Goal: Use online tool/utility

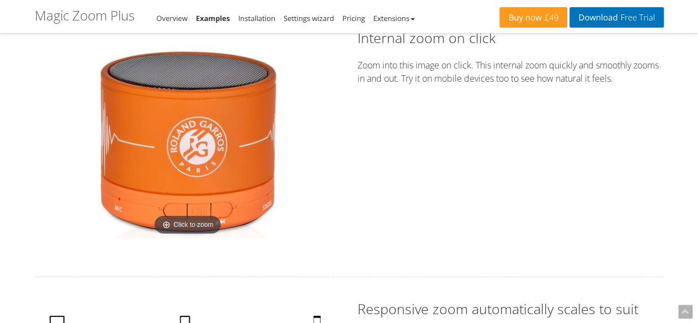
scroll to position [1619, 0]
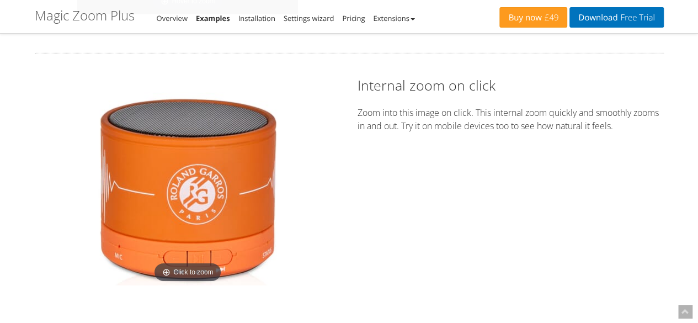
click at [207, 190] on img at bounding box center [187, 188] width 193 height 193
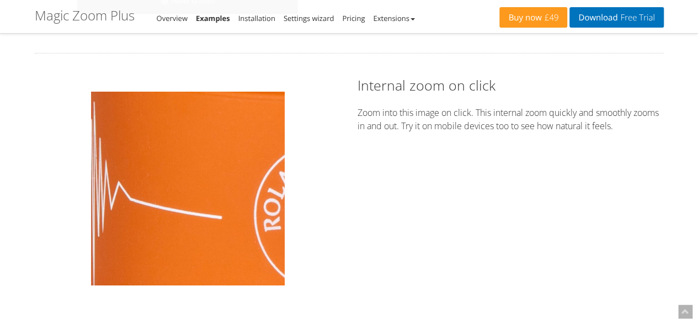
click at [141, 183] on img at bounding box center [187, 188] width 193 height 193
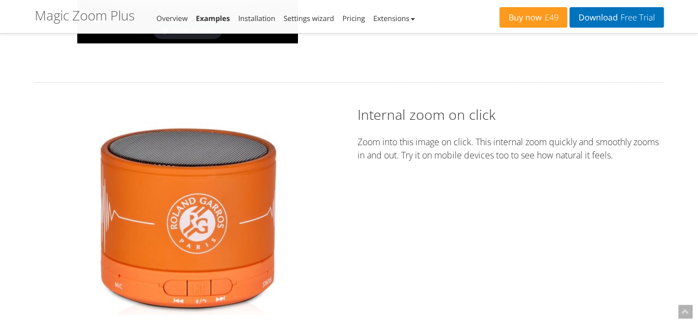
scroll to position [1586, 0]
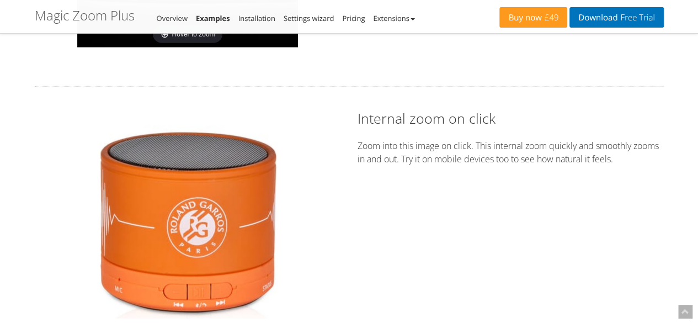
click at [152, 198] on img at bounding box center [187, 221] width 193 height 193
click at [396, 145] on p "Zoom into this image on click. This internal zoom quickly and smoothly zooms in…" at bounding box center [511, 152] width 306 height 26
click at [435, 172] on div "Click to zoom Internal zoom on click Zoom into this image on click. This intern…" at bounding box center [349, 222] width 646 height 226
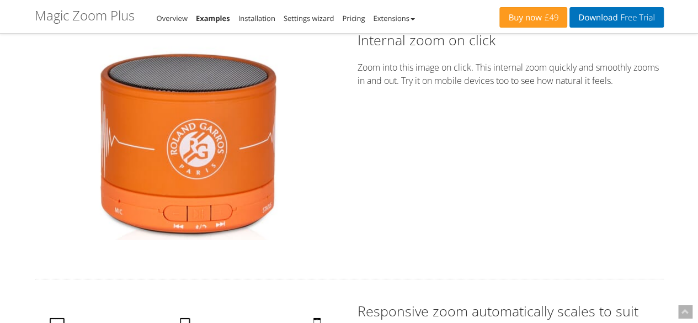
scroll to position [1675, 0]
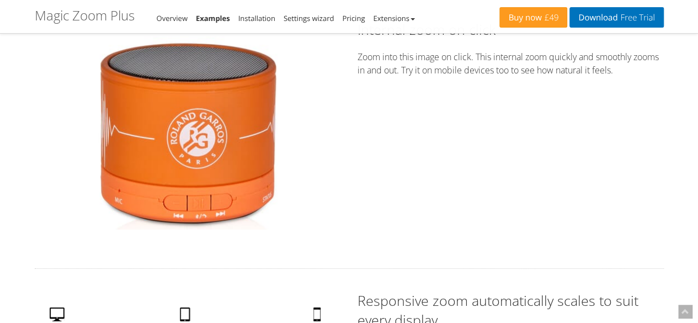
click at [200, 121] on img at bounding box center [187, 132] width 193 height 193
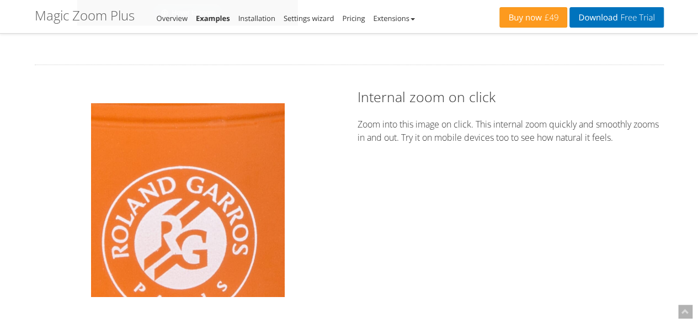
scroll to position [1599, 0]
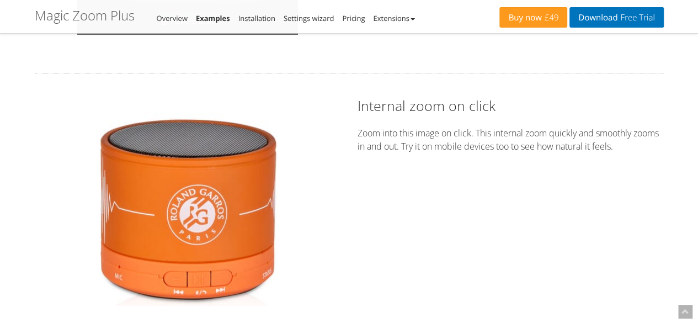
click at [599, 207] on div "Click to zoom Internal zoom on click Zoom into this image on click. This intern…" at bounding box center [349, 209] width 646 height 226
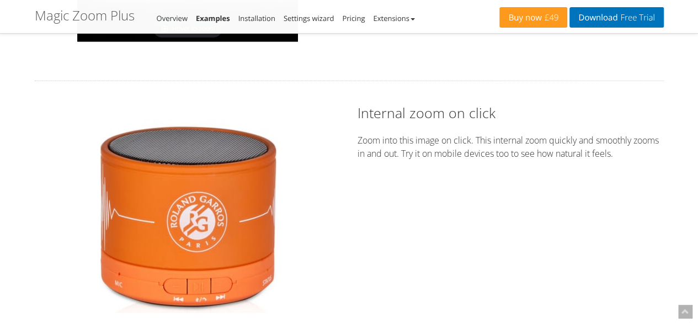
scroll to position [1605, 0]
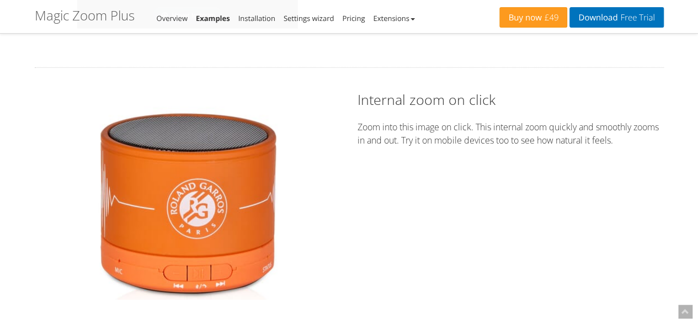
click at [222, 174] on img at bounding box center [187, 202] width 193 height 193
